Goal: Information Seeking & Learning: Learn about a topic

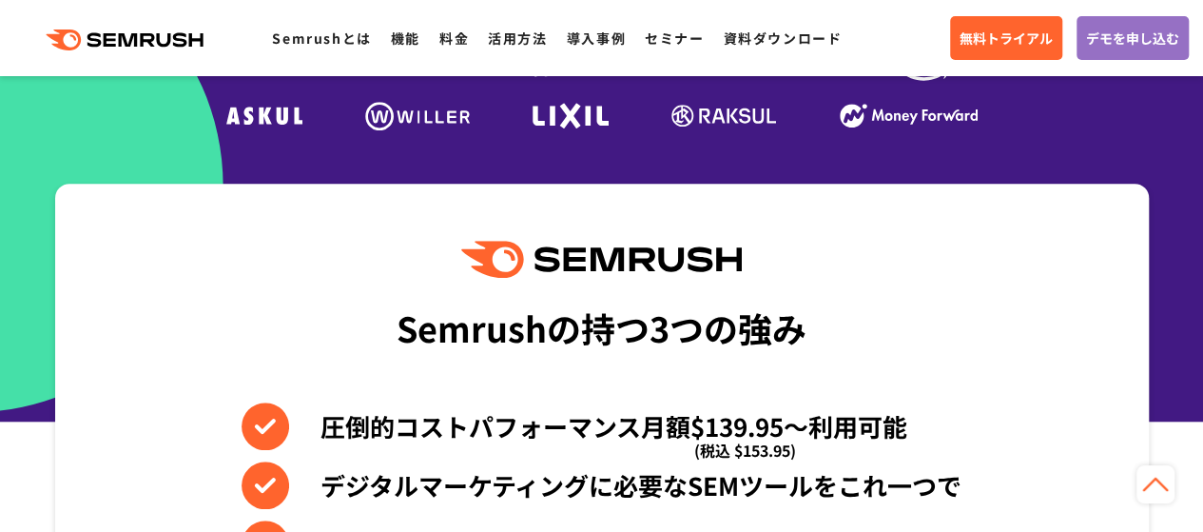
scroll to position [666, 0]
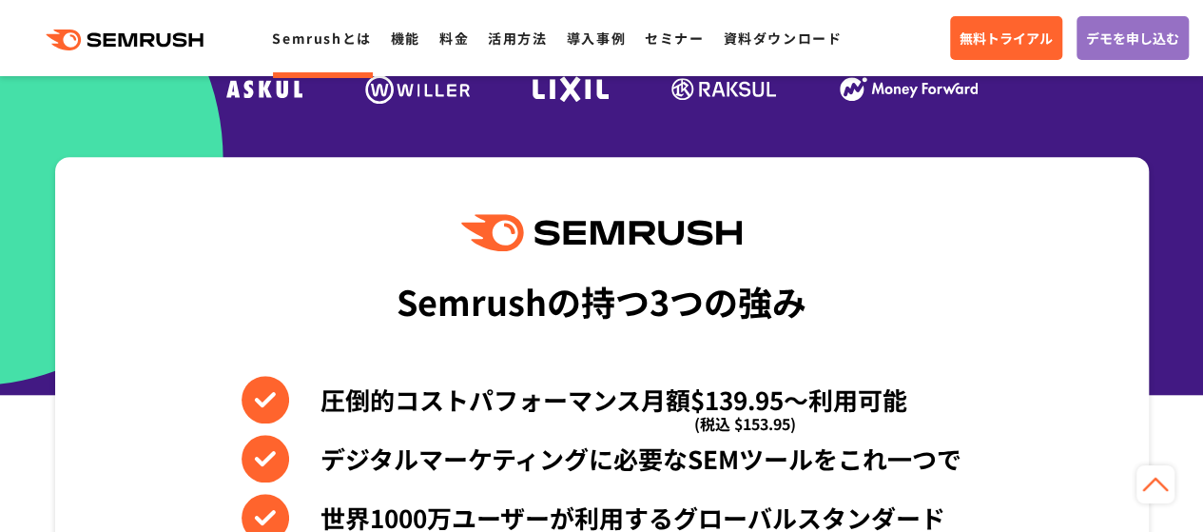
click at [322, 46] on link "Semrushとは" at bounding box center [321, 38] width 99 height 19
